Goal: Use online tool/utility: Utilize a website feature to perform a specific function

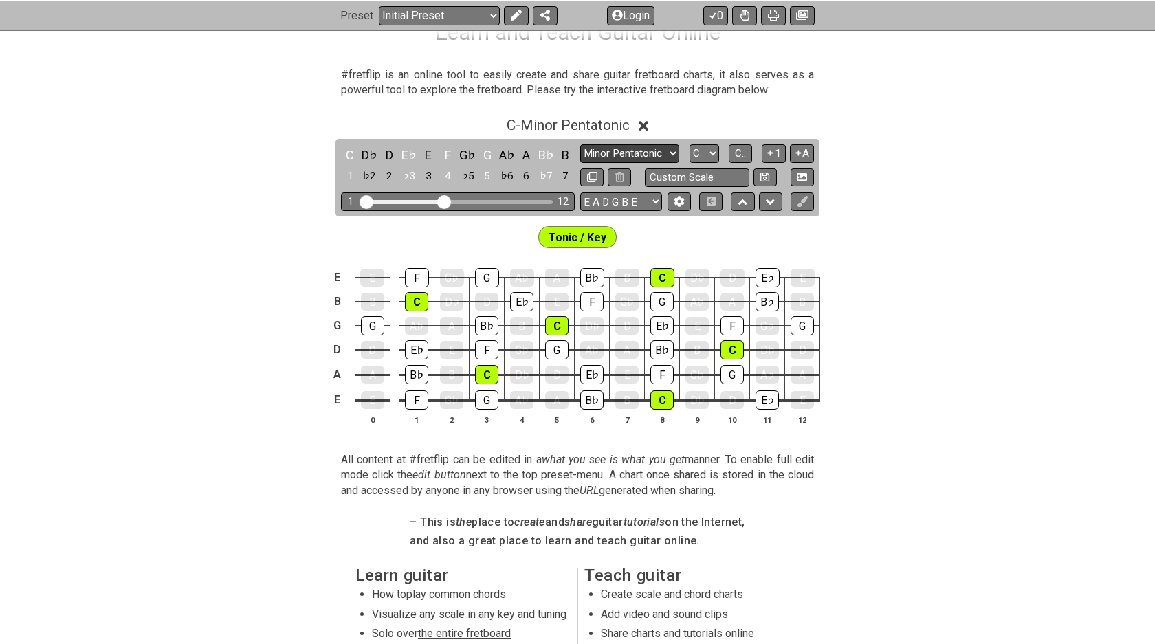
scroll to position [243, 0]
select select "Major / [PERSON_NAME]"
click option "Major / [PERSON_NAME]" at bounding box center [0, 0] width 0 height 0
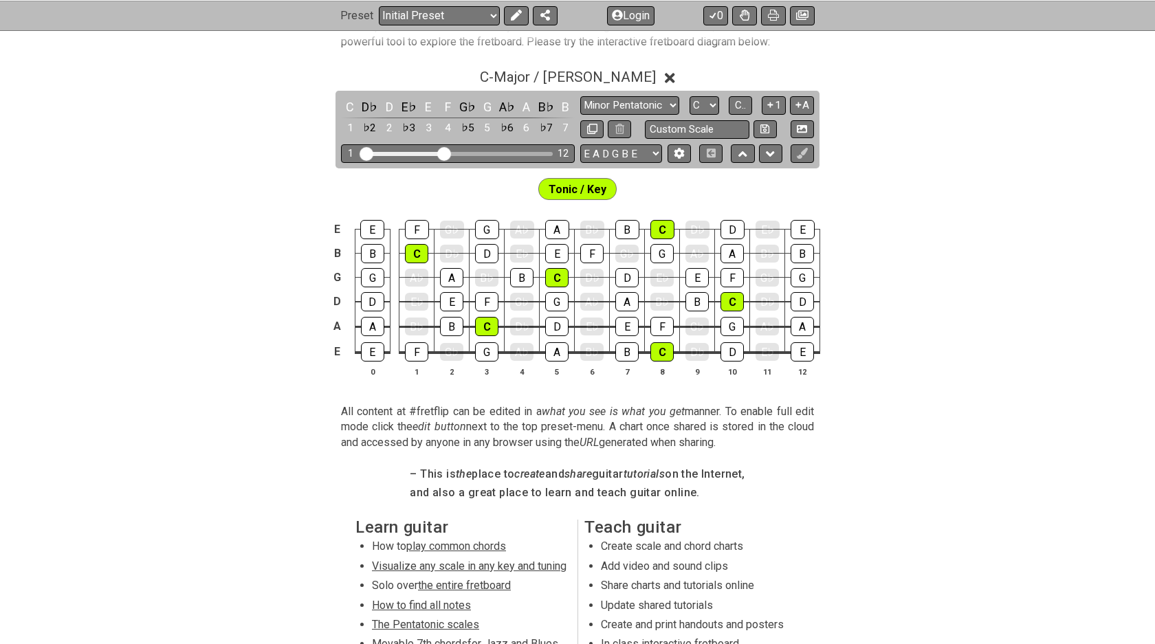
scroll to position [292, 0]
drag, startPoint x: 450, startPoint y: 153, endPoint x: 471, endPoint y: 153, distance: 20.6
click at [471, 153] on div "Visible fret range" at bounding box center [458, 153] width 191 height 4
drag, startPoint x: 458, startPoint y: 149, endPoint x: 469, endPoint y: 149, distance: 11.0
click at [469, 149] on div "1 12" at bounding box center [458, 153] width 234 height 19
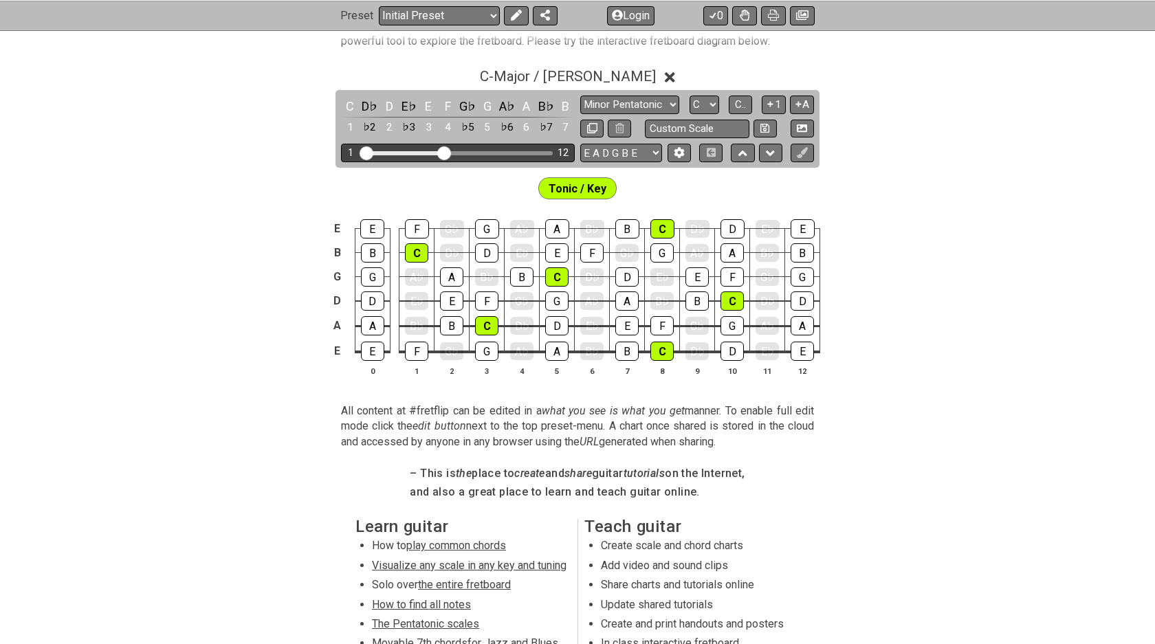
click at [411, 149] on div "1 12" at bounding box center [458, 153] width 234 height 19
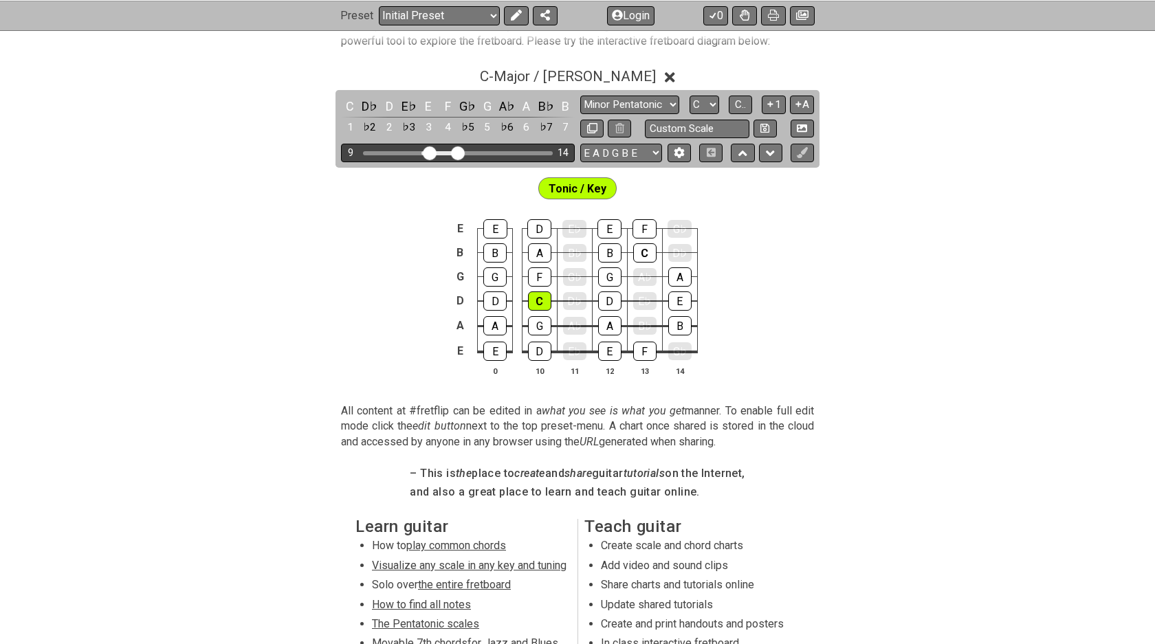
click at [427, 152] on input "Visible fret range" at bounding box center [457, 152] width 195 height 0
click at [424, 152] on input "Visible fret range" at bounding box center [457, 152] width 195 height 0
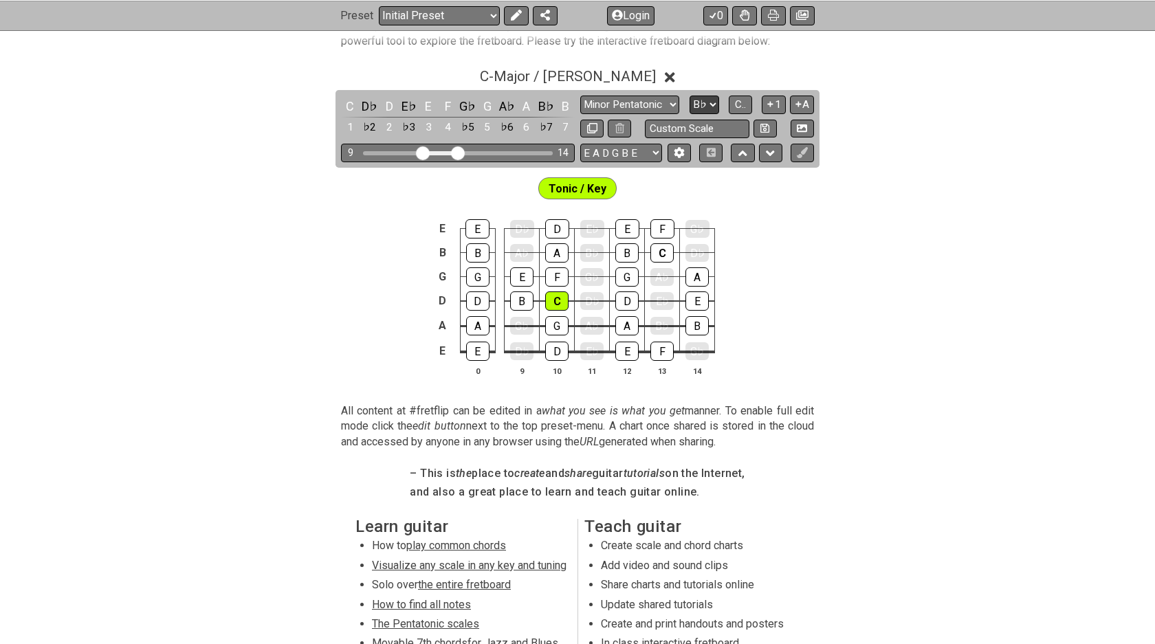
click option "B♭" at bounding box center [0, 0] width 0 height 0
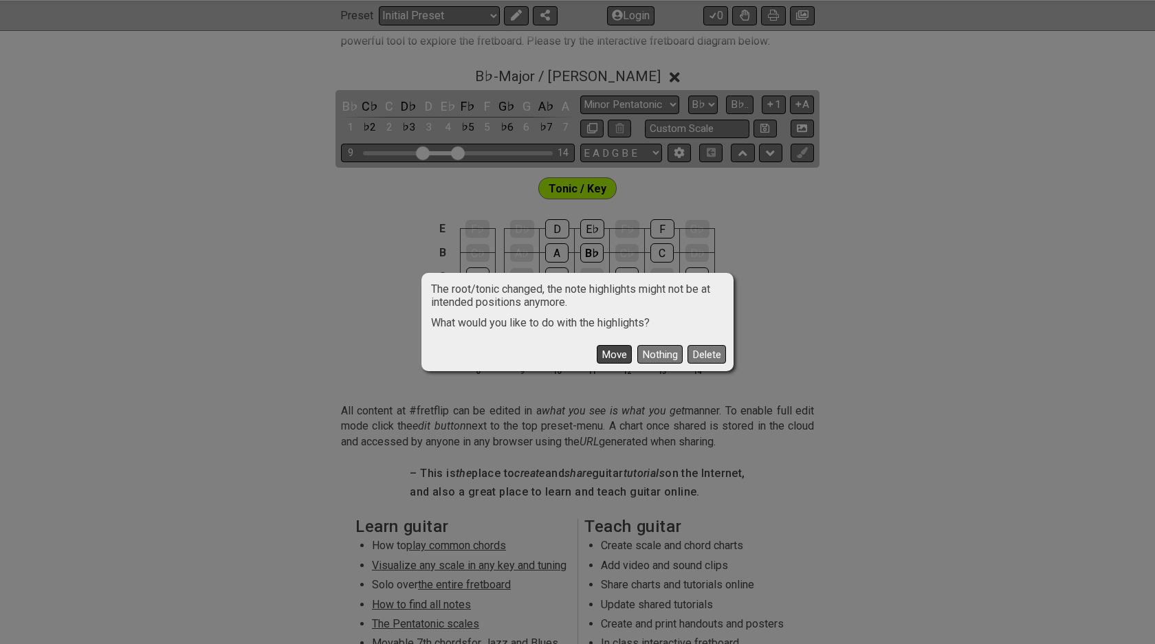
click at [629, 356] on button "Move" at bounding box center [614, 354] width 35 height 19
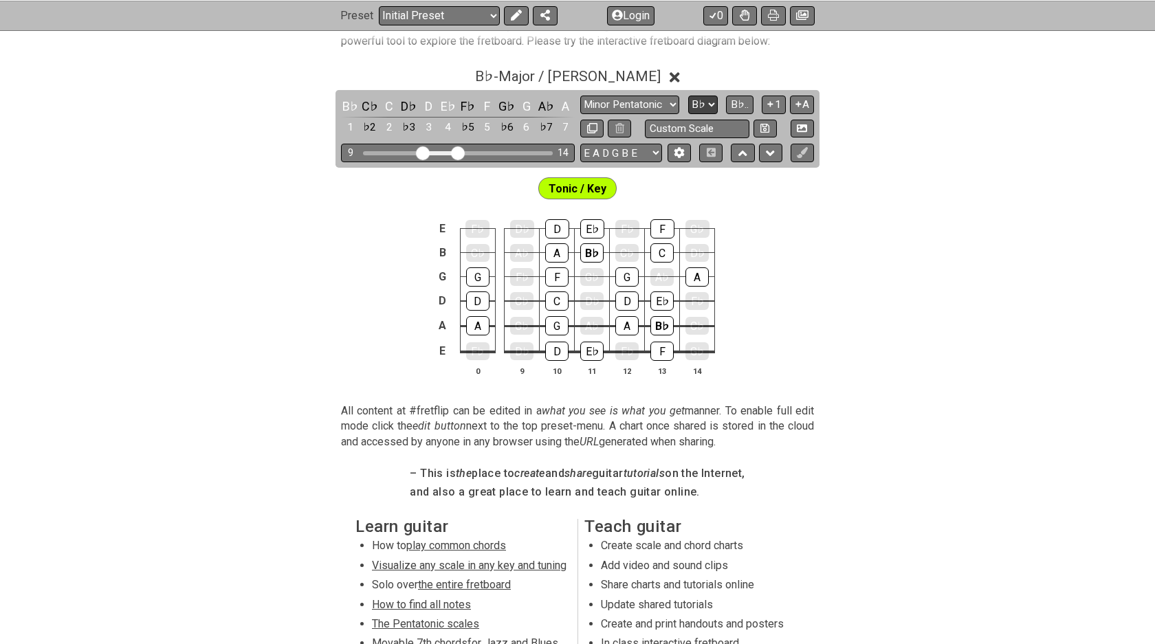
select select "F"
click option "F" at bounding box center [0, 0] width 0 height 0
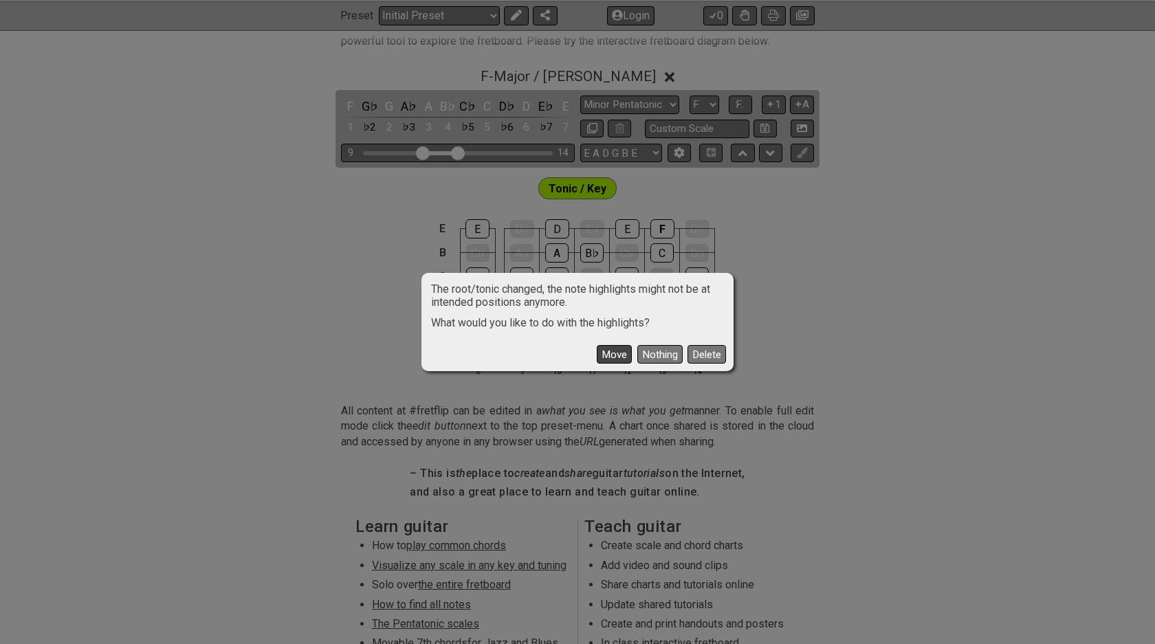
click at [622, 354] on button "Move" at bounding box center [614, 354] width 35 height 19
